Goal: Check status: Check status

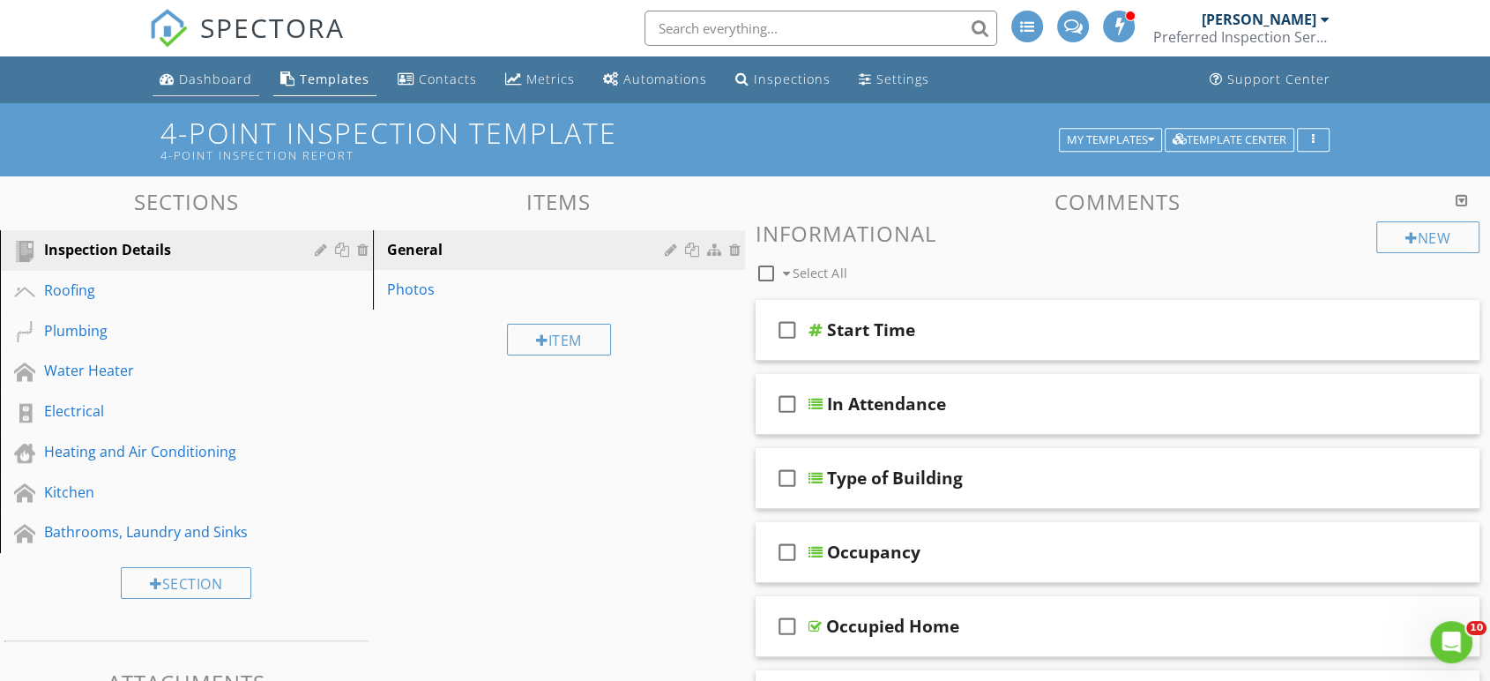
click at [226, 73] on div "Dashboard" at bounding box center [215, 79] width 73 height 17
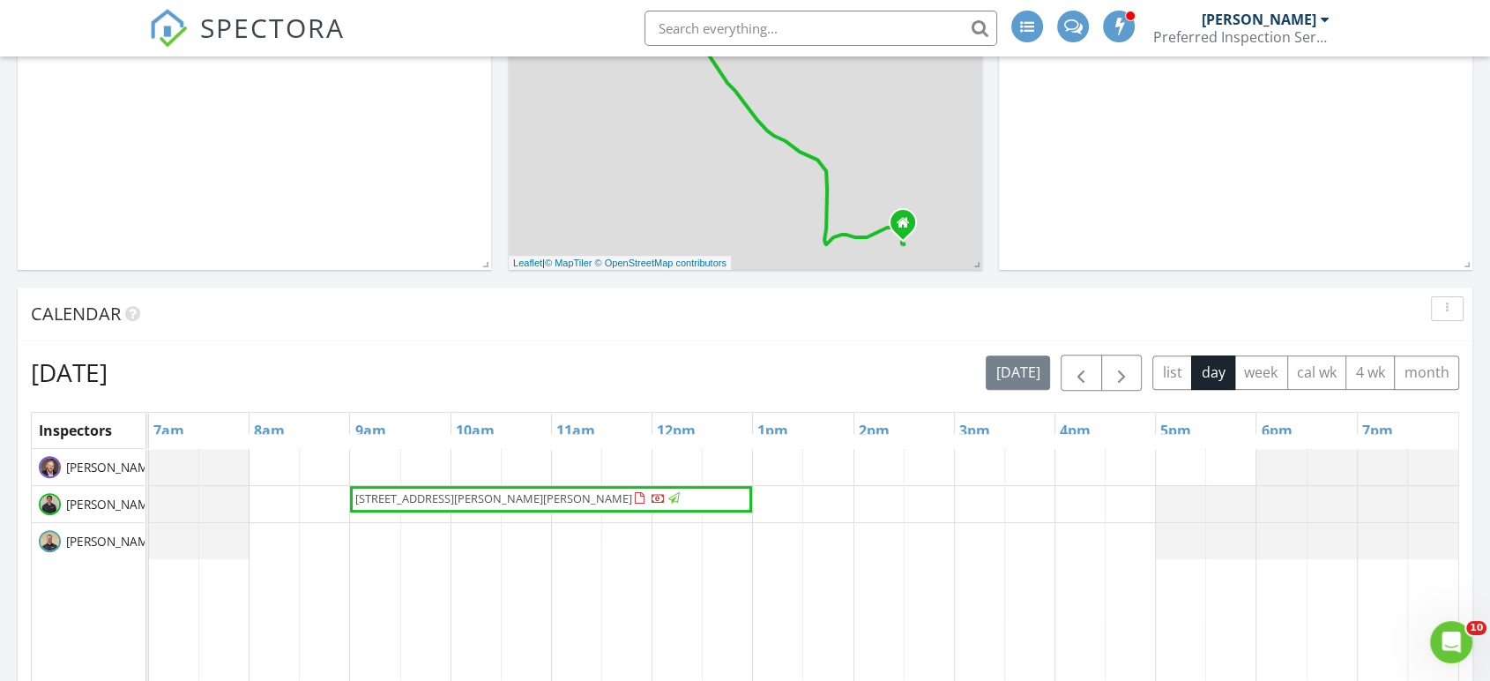
scroll to position [489, 0]
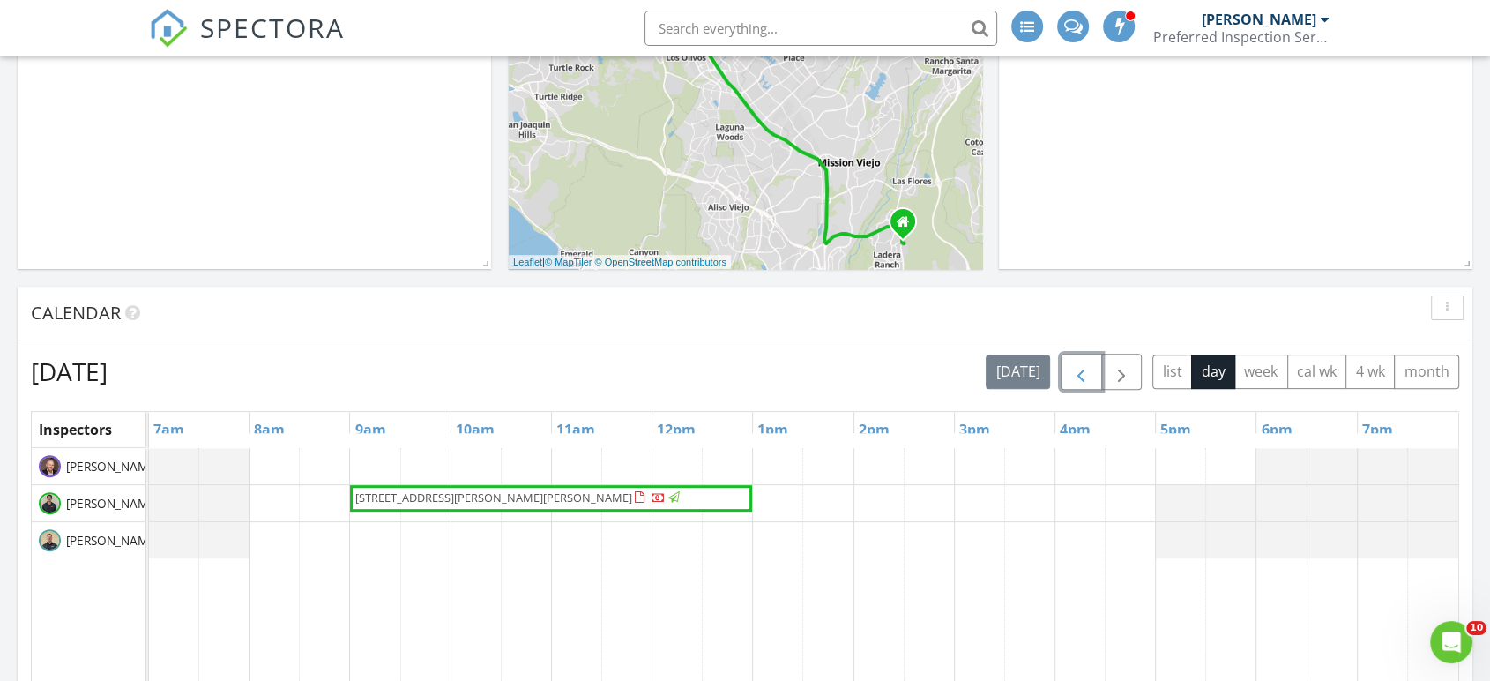
click at [1085, 379] on span "button" at bounding box center [1080, 372] width 21 height 21
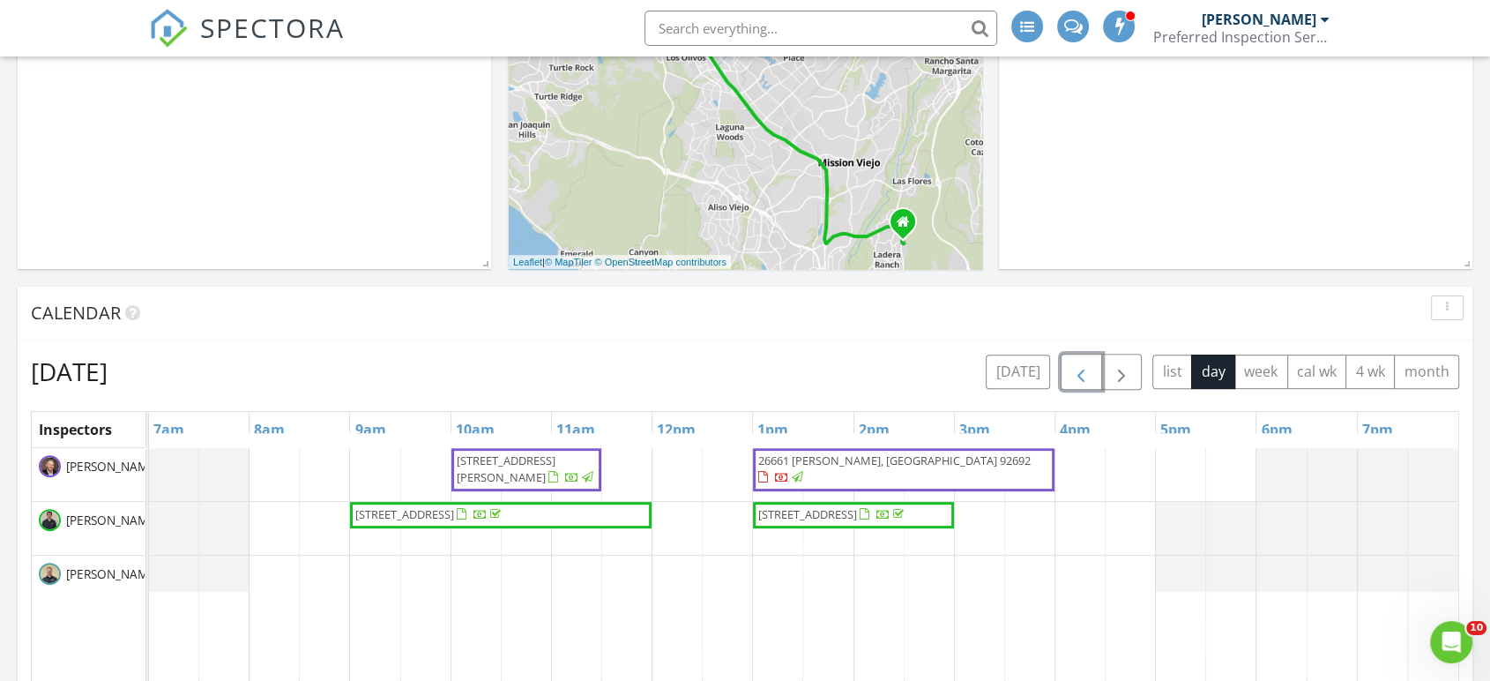
click at [859, 524] on span "34 Key Largo, Aliso Viejo 92656" at bounding box center [833, 515] width 153 height 18
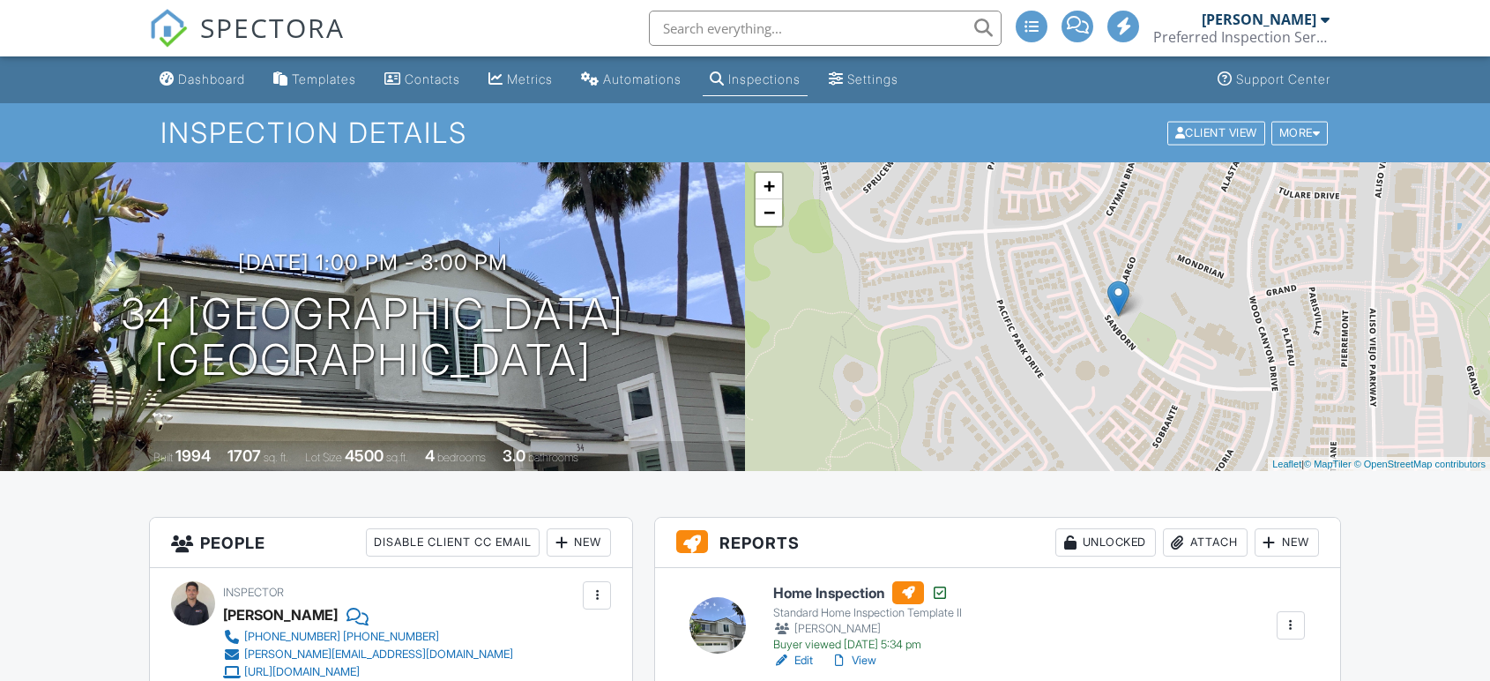
scroll to position [294, 0]
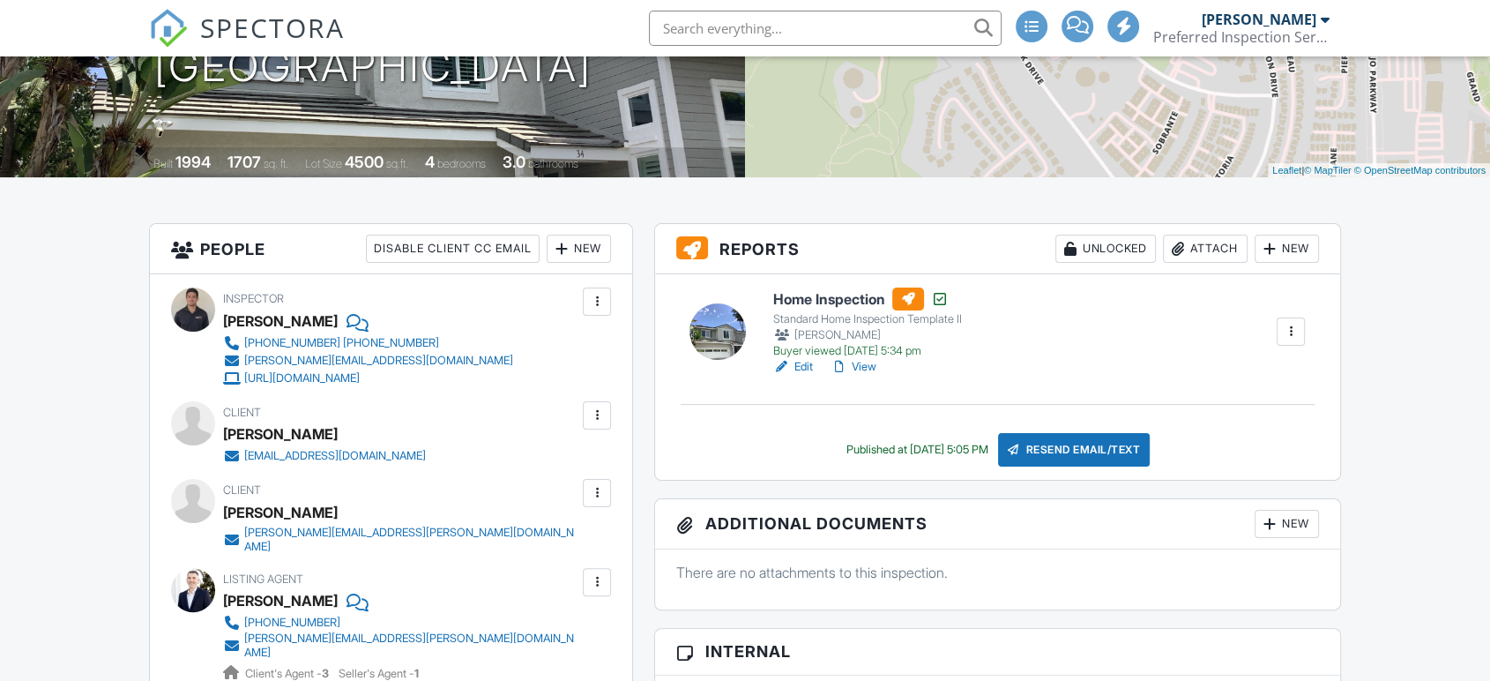
click at [867, 372] on link "View" at bounding box center [854, 367] width 46 height 18
